Goal: Information Seeking & Learning: Learn about a topic

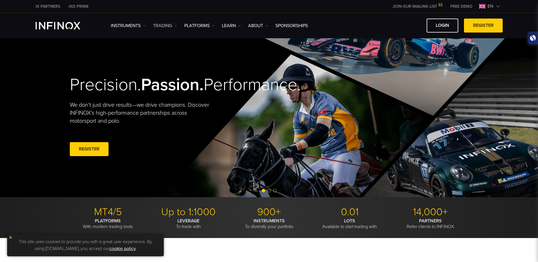
click at [168, 26] on link "TRADING" at bounding box center [165, 25] width 24 height 7
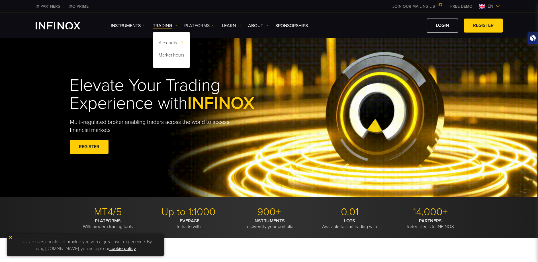
click at [205, 24] on link "PLATFORMS" at bounding box center [199, 25] width 30 height 7
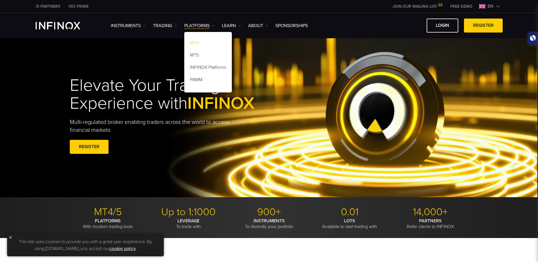
click at [202, 43] on link "MT4" at bounding box center [208, 44] width 48 height 12
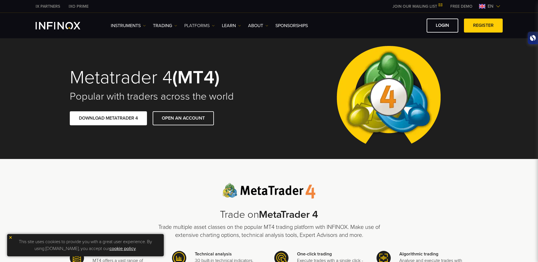
click at [213, 26] on img at bounding box center [213, 25] width 3 height 3
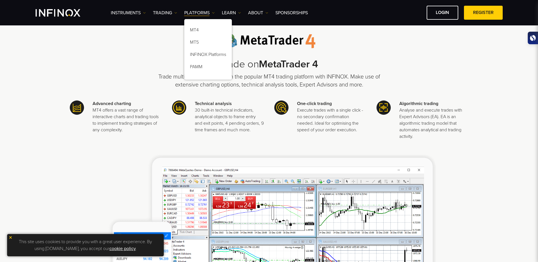
scroll to position [164, 0]
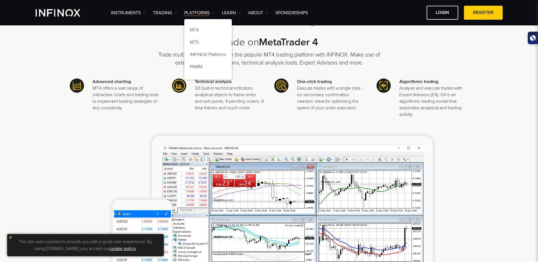
click at [116, 164] on img at bounding box center [269, 210] width 333 height 154
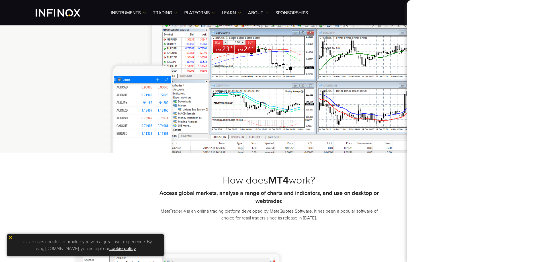
scroll to position [0, 0]
